Goal: Task Accomplishment & Management: Complete application form

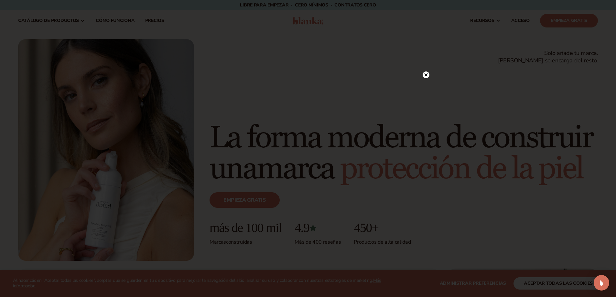
click at [426, 74] on icon at bounding box center [425, 74] width 3 height 3
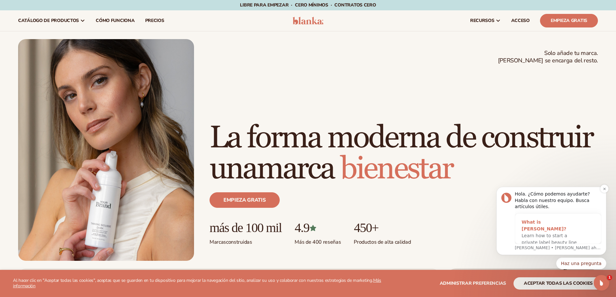
click at [540, 222] on div "What is [PERSON_NAME]?" at bounding box center [551, 226] width 60 height 14
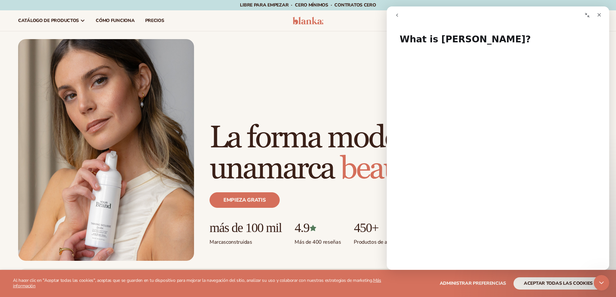
click at [585, 16] on icon "Collapse window" at bounding box center [586, 15] width 5 height 5
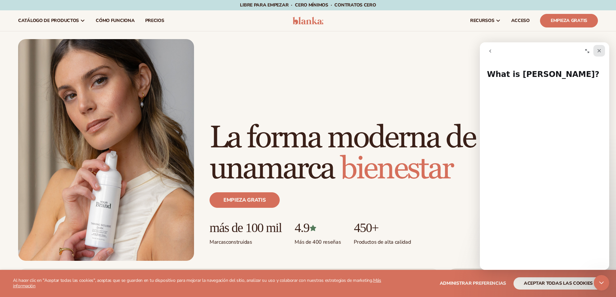
click at [598, 50] on icon "Close" at bounding box center [598, 50] width 5 height 5
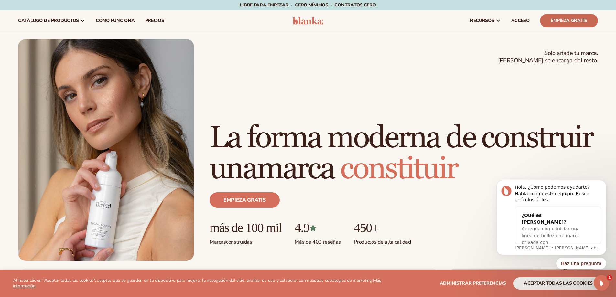
click at [562, 21] on font "Empieza gratis" at bounding box center [568, 20] width 37 height 6
